Goal: Task Accomplishment & Management: Use online tool/utility

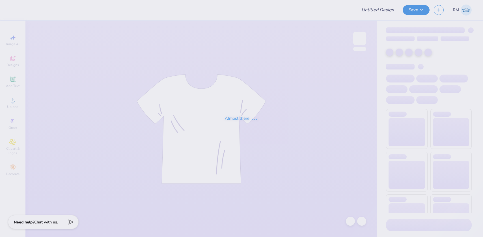
type input "DG Fam weekend truck"
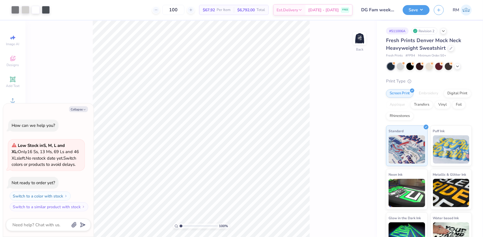
type textarea "x"
type input "3.57285156023957"
type textarea "x"
click at [363, 40] on img at bounding box center [360, 38] width 23 height 23
type input "3.57285156023957"
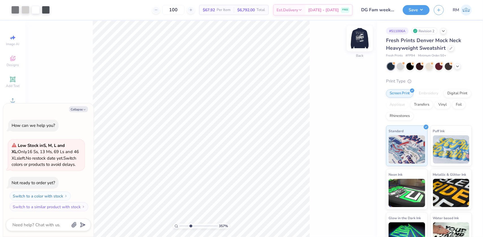
type textarea "x"
type input "3.57285156023957"
type textarea "x"
type input "3.57285156023957"
type textarea "x"
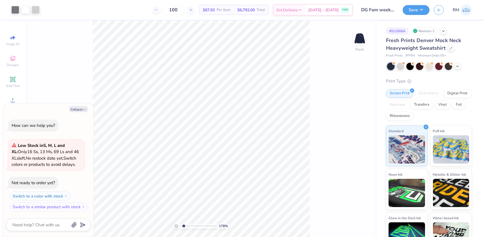
drag, startPoint x: 191, startPoint y: 226, endPoint x: 184, endPoint y: 224, distance: 7.1
click at [184, 225] on input "range" at bounding box center [199, 226] width 38 height 5
type input "1.78"
click at [357, 40] on img at bounding box center [360, 38] width 23 height 23
type textarea "x"
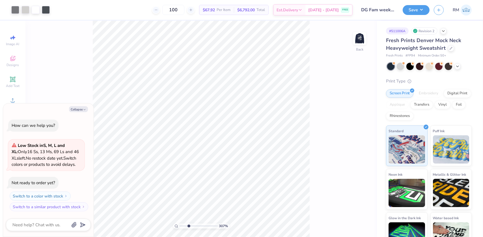
type input "3.06539254156972"
type textarea "x"
type input "3.06539254156972"
type textarea "x"
click at [352, 222] on icon at bounding box center [351, 222] width 6 height 6
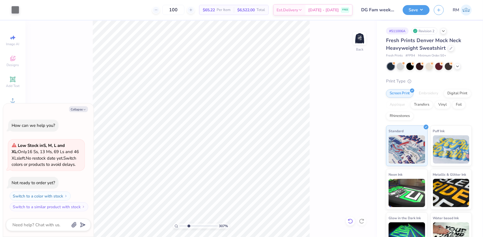
type input "3.06539254156972"
type textarea "x"
type input "3.06539254156972"
type textarea "x"
type input "3.06539254156972"
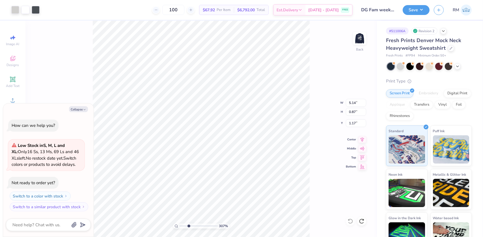
type textarea "x"
drag, startPoint x: 190, startPoint y: 226, endPoint x: 172, endPoint y: 222, distance: 18.5
type input "1"
click at [180, 224] on input "range" at bounding box center [199, 226] width 38 height 5
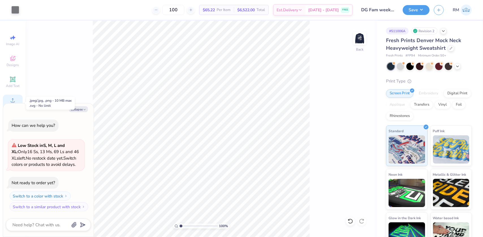
click at [10, 99] on icon at bounding box center [12, 100] width 7 height 7
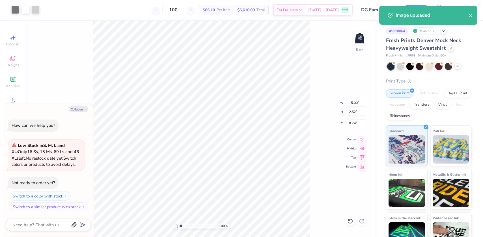
type textarea "x"
type input "5.97"
type input "1.00"
type input "10.26"
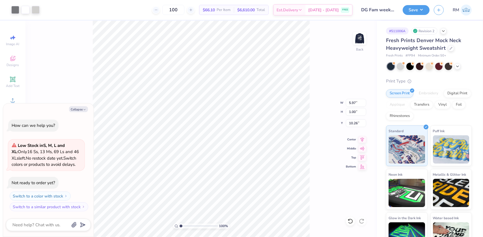
type textarea "x"
type input "1.52"
type textarea "x"
type input "2.97860445073937"
type textarea "x"
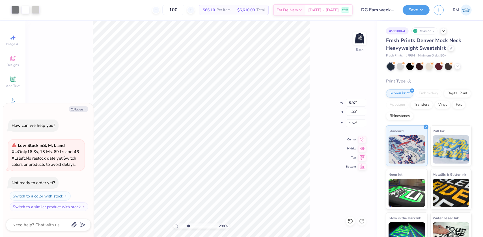
type input "2.97860445073937"
type textarea "x"
type input "2.97860445073937"
type textarea "x"
type input "2.97860445073937"
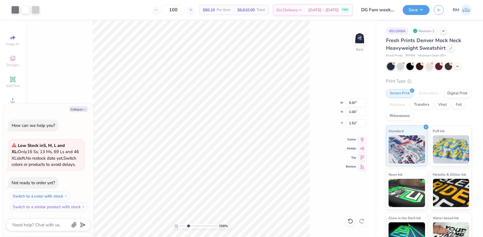
type textarea "x"
type input "2.97860445073937"
type textarea "x"
type input "1.17"
type input "2.97860445073937"
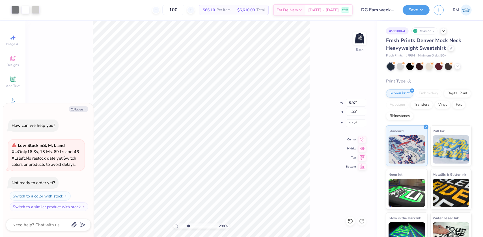
type textarea "x"
type input "2.97860445073937"
type textarea "x"
type input "1.89"
type input "2.97860445073937"
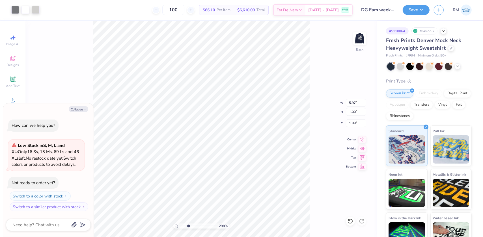
type textarea "x"
type input "2.97860445073937"
type textarea "x"
type input "3.78"
type input "0.63"
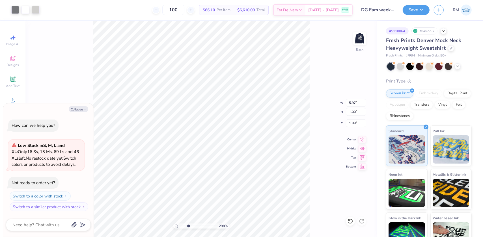
type input "2.26"
type input "2.97860445073937"
type textarea "x"
type input "2.97860445073937"
type textarea "x"
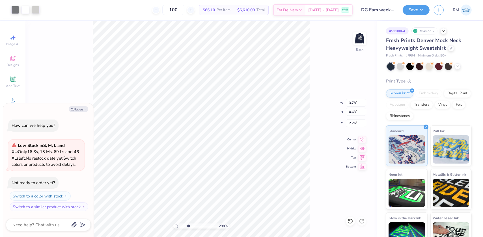
type input "1.30"
type input "2.97860445073937"
type textarea "x"
type input "2.97860445073937"
type textarea "x"
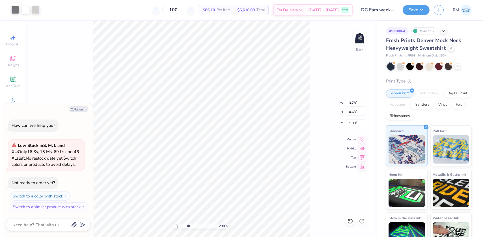
type input "5.04"
type input "0.85"
type input "2.97860445073937"
type textarea "x"
type input "2.97860445073937"
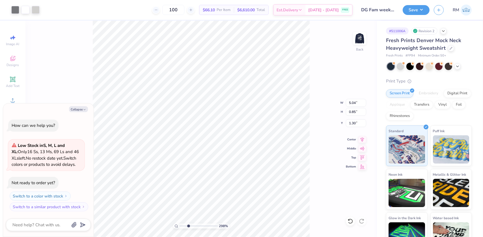
type textarea "x"
type input "1.27"
type input "2.97860445073937"
type textarea "x"
type input "2.97860445073937"
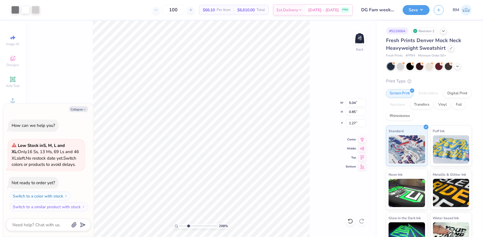
type textarea "x"
type input "1.62"
type input "0.50"
type input "2.97860445073937"
type textarea "x"
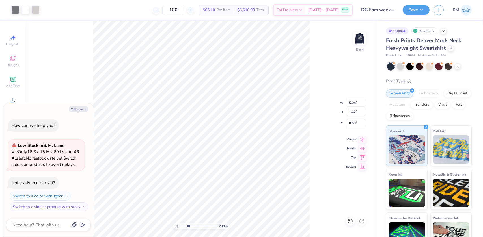
type input "1"
click at [232, 172] on li "Group" at bounding box center [240, 173] width 44 height 11
type textarea "x"
type input "1"
drag, startPoint x: 180, startPoint y: 227, endPoint x: 179, endPoint y: 224, distance: 3.4
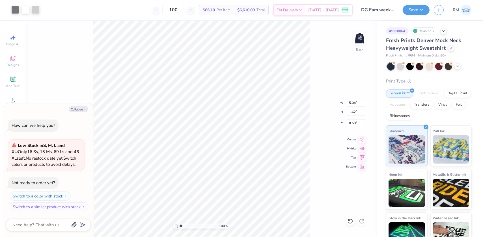
click at [180, 226] on input "range" at bounding box center [199, 226] width 38 height 5
type textarea "x"
type input "1.89019881500322"
type textarea "x"
click at [349, 104] on input "5.04" at bounding box center [356, 103] width 20 height 8
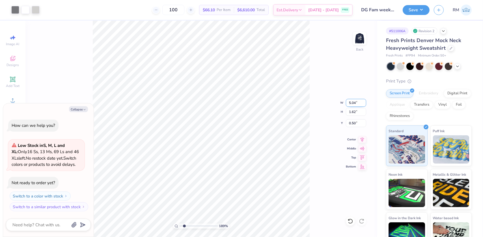
click at [349, 104] on input "5.04" at bounding box center [356, 103] width 20 height 8
type input "5"
type input "1.89019881500322"
type textarea "x"
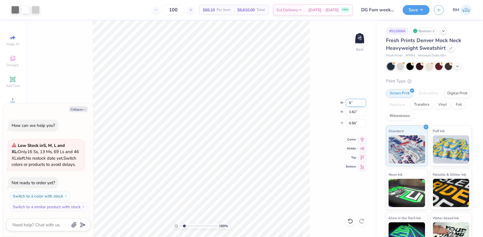
type input "5.00"
type input "1.61"
type input "0.51"
type input "1.89019881500322"
type textarea "x"
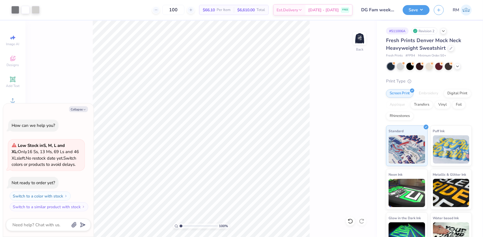
drag, startPoint x: 185, startPoint y: 226, endPoint x: 176, endPoint y: 226, distance: 9.6
type input "1"
click at [180, 226] on input "range" at bounding box center [199, 226] width 38 height 5
type textarea "x"
click at [355, 121] on input "0.51" at bounding box center [356, 123] width 20 height 8
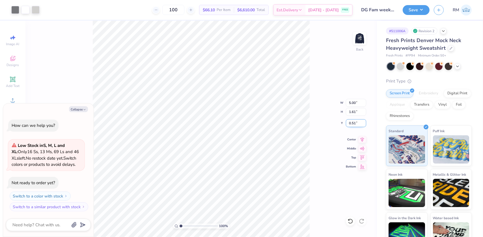
click at [355, 121] on input "0.51" at bounding box center [356, 123] width 20 height 8
type input "4"
type input "3"
type textarea "x"
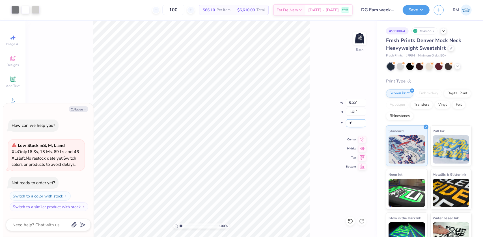
type input "3.00"
click at [422, 12] on button "Save" at bounding box center [416, 9] width 27 height 10
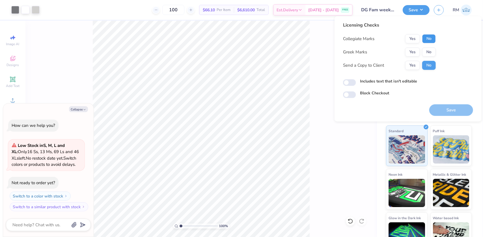
click at [431, 38] on button "No" at bounding box center [430, 38] width 14 height 9
click at [404, 53] on div "Greek Marks Yes No" at bounding box center [389, 52] width 93 height 9
click at [411, 51] on button "Yes" at bounding box center [413, 52] width 15 height 9
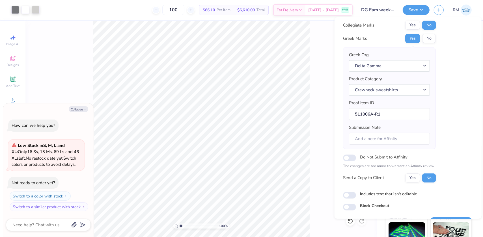
scroll to position [29, 0]
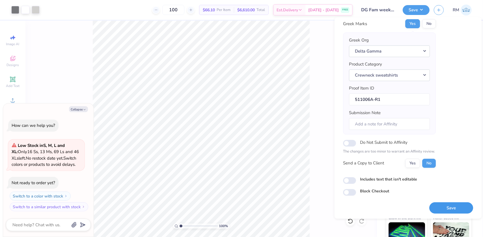
click at [442, 207] on button "Save" at bounding box center [452, 208] width 44 height 12
type textarea "x"
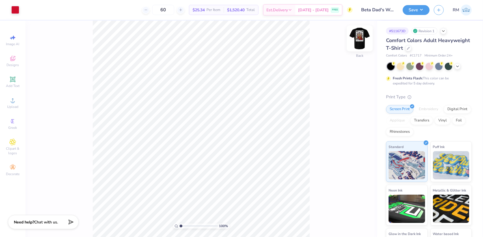
click at [360, 37] on img at bounding box center [360, 38] width 23 height 23
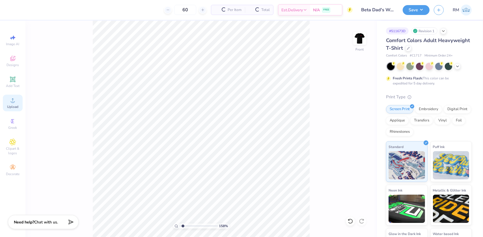
click at [13, 102] on icon at bounding box center [13, 101] width 4 height 4
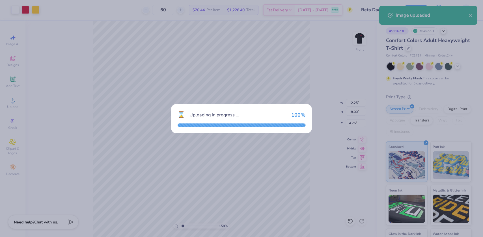
type input "1.57581542592085"
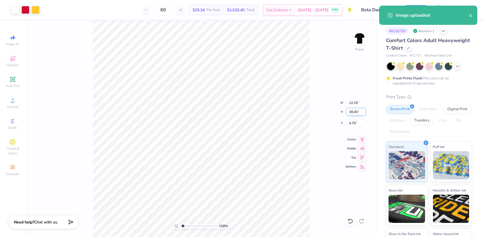
click at [351, 111] on input "18.00" at bounding box center [356, 112] width 20 height 8
type input "15"
type input "1.57581542592085"
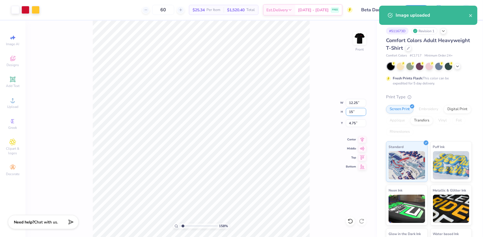
type input "10.21"
type input "15.00"
type input "6.25"
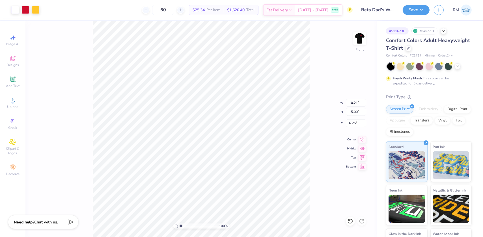
drag, startPoint x: 182, startPoint y: 226, endPoint x: 176, endPoint y: 225, distance: 6.5
click at [180, 225] on input "range" at bounding box center [199, 226] width 38 height 5
click at [185, 228] on input "range" at bounding box center [199, 226] width 38 height 5
drag, startPoint x: 185, startPoint y: 226, endPoint x: 178, endPoint y: 226, distance: 6.6
type input "1"
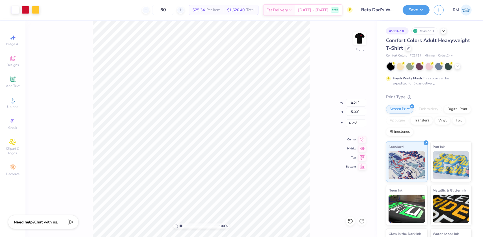
click at [180, 226] on input "range" at bounding box center [199, 226] width 38 height 5
click at [350, 122] on input "6.25" at bounding box center [356, 123] width 20 height 8
type input "3.00"
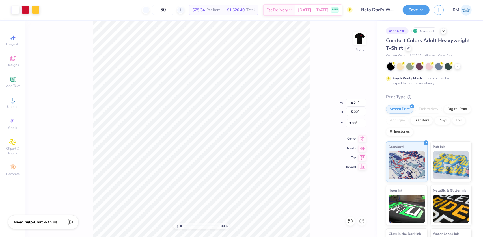
click at [362, 139] on icon at bounding box center [363, 138] width 4 height 5
click at [114, 0] on html "Art colors 60 $25.34 Per Item $1,520.40 Total Est. Delivery [DATE] - [DATE] FRE…" at bounding box center [241, 118] width 483 height 237
type input "1"
click at [123, 1] on div "Art colors 60 $25.34 Per Item $1,520.40 Total Est. Delivery [DATE] - [DATE] FRE…" at bounding box center [241, 118] width 483 height 237
click at [196, 166] on li "Group" at bounding box center [206, 166] width 44 height 11
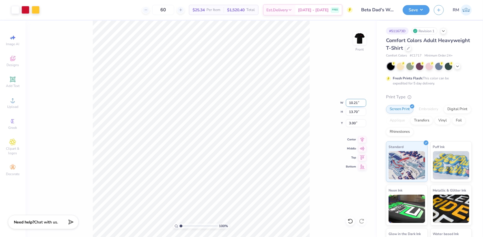
click at [351, 104] on input "10.21" at bounding box center [356, 103] width 20 height 8
type input "11.00"
type input "14.76"
type input "2.47"
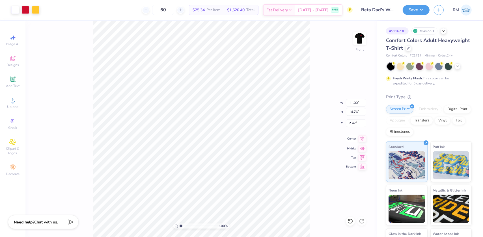
click at [362, 138] on icon at bounding box center [363, 138] width 4 height 5
click at [348, 122] on input "2.47" at bounding box center [356, 123] width 20 height 8
type input "3.00"
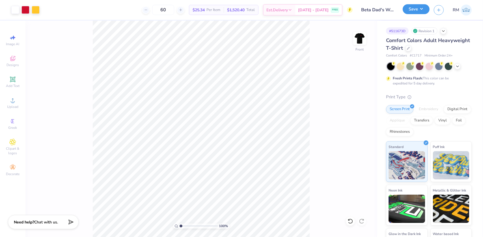
click at [419, 9] on button "Save" at bounding box center [416, 9] width 27 height 10
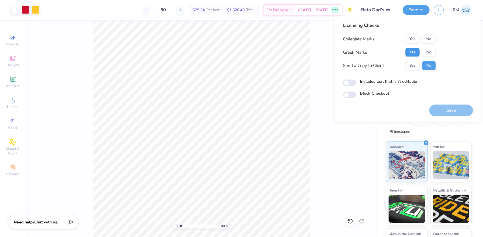
click at [412, 51] on button "Yes" at bounding box center [413, 52] width 15 height 9
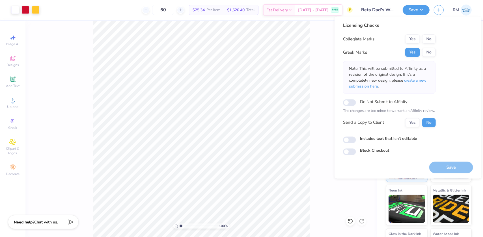
click at [438, 37] on div "Licensing Checks Collegiate Marks Yes No Greek Marks Yes No Note: This will be …" at bounding box center [408, 88] width 130 height 133
click at [435, 37] on button "No" at bounding box center [430, 39] width 14 height 9
click at [422, 79] on span "create a new submission here" at bounding box center [388, 83] width 78 height 11
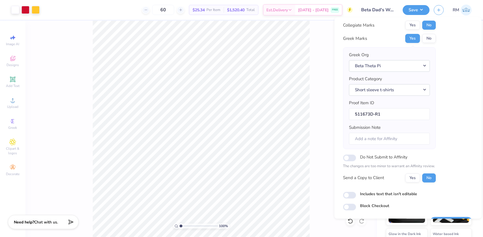
scroll to position [29, 0]
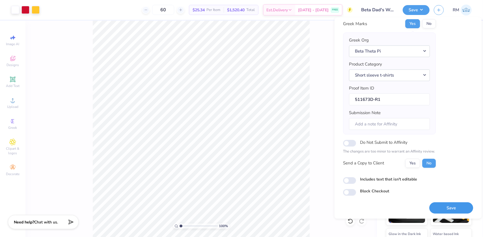
click at [437, 211] on button "Save" at bounding box center [452, 208] width 44 height 12
